Goal: Information Seeking & Learning: Learn about a topic

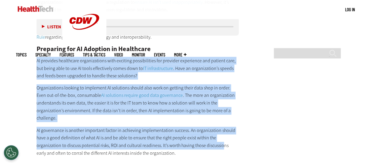
drag, startPoint x: 24, startPoint y: 58, endPoint x: 222, endPoint y: 145, distance: 217.2
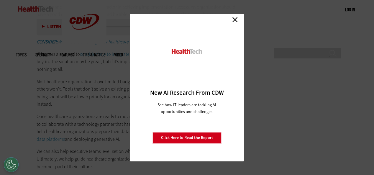
click at [238, 18] on link "Close" at bounding box center [235, 19] width 9 height 9
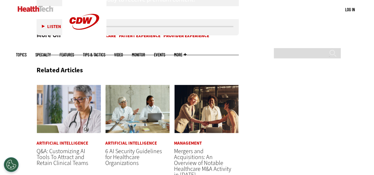
scroll to position [1328, 0]
